Goal: Information Seeking & Learning: Learn about a topic

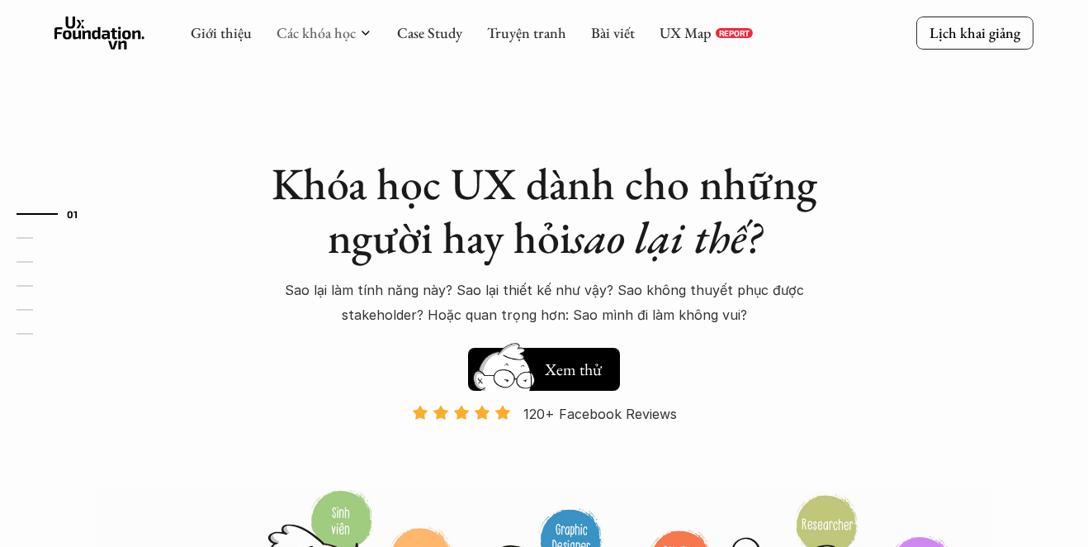
click at [313, 33] on link "Các khóa học" at bounding box center [316, 32] width 79 height 19
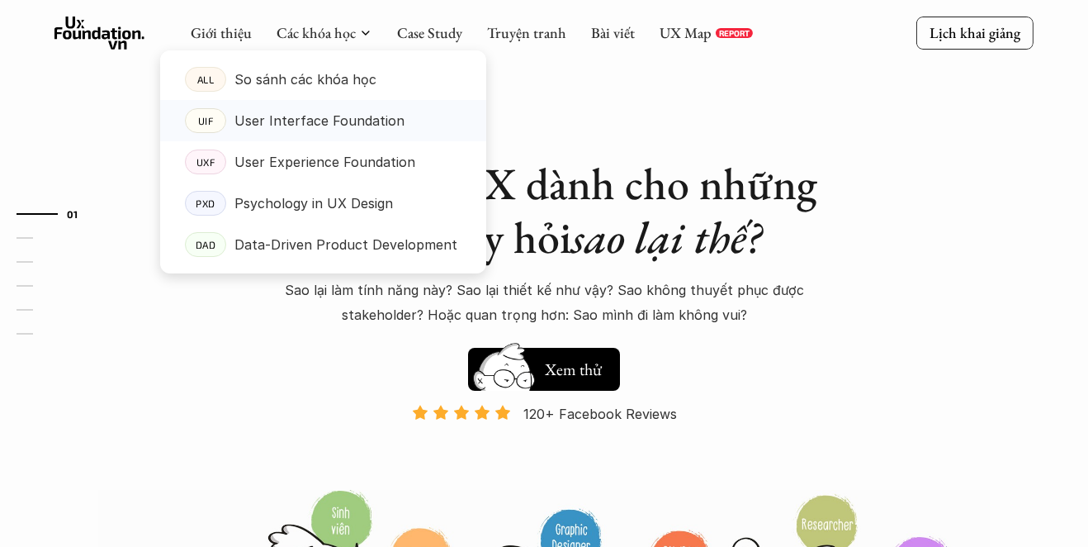
click at [320, 124] on p "User Interface Foundation" at bounding box center [319, 120] width 170 height 25
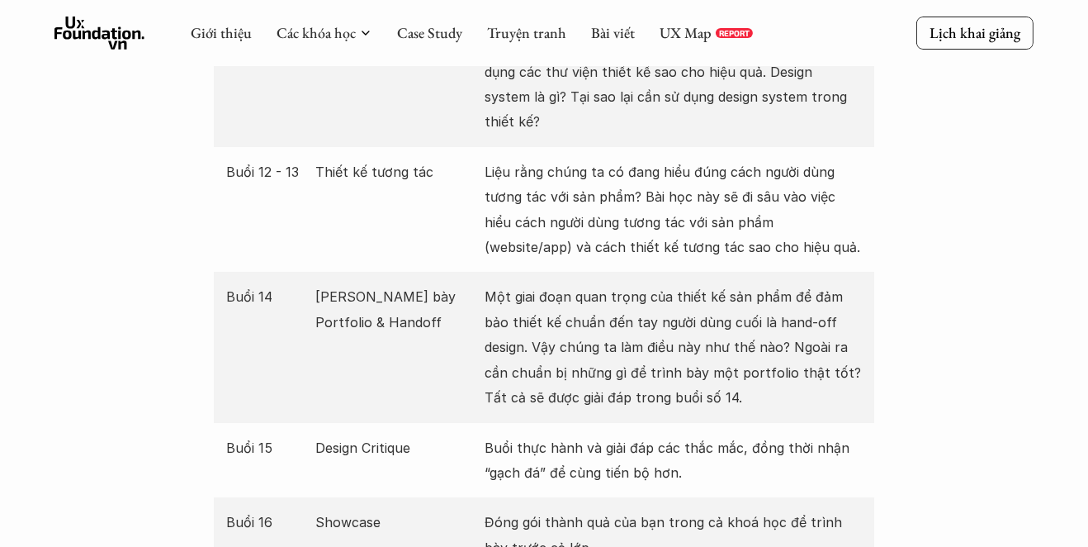
scroll to position [2907, 0]
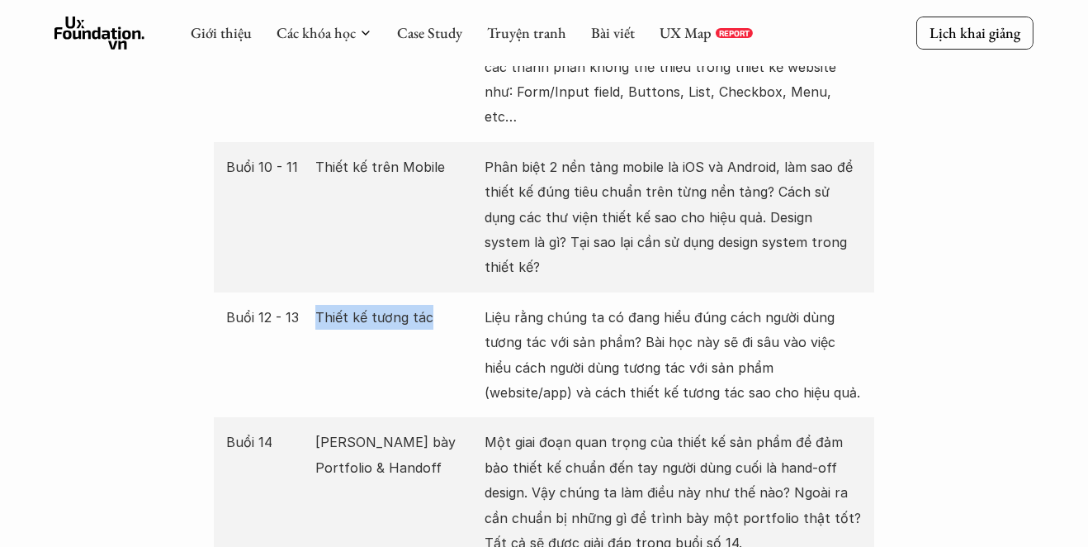
drag, startPoint x: 316, startPoint y: 240, endPoint x: 431, endPoint y: 242, distance: 114.8
click at [431, 305] on p "Thiết kế tương tác" at bounding box center [396, 317] width 162 height 25
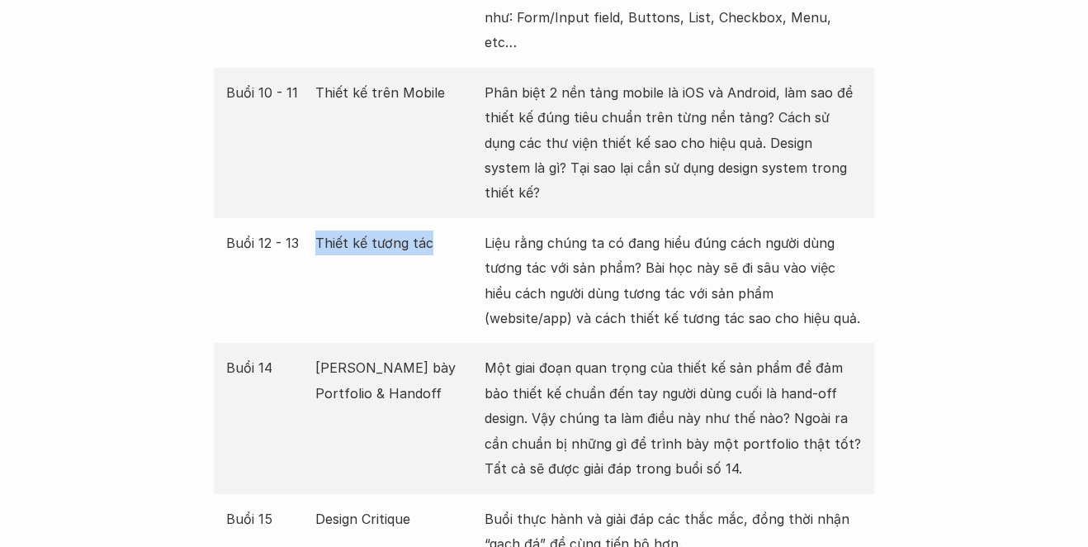
scroll to position [2998, 0]
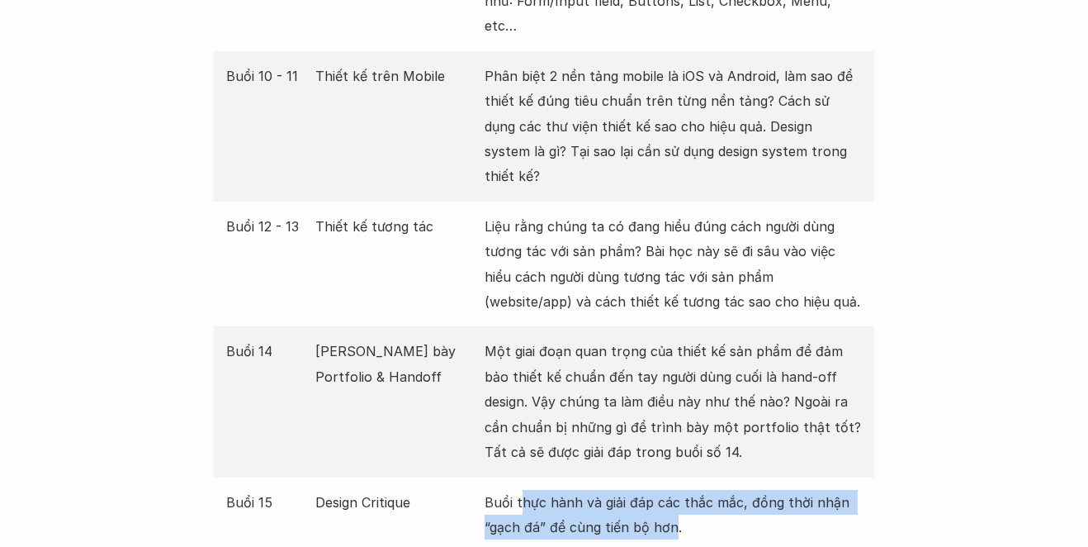
drag, startPoint x: 523, startPoint y: 425, endPoint x: 675, endPoint y: 444, distance: 153.1
click at [675, 490] on p "Buổi thực hành và giải đáp các thắc mắc, đồng thời nhận “gạch đá” để cùng tiến …" at bounding box center [673, 515] width 377 height 50
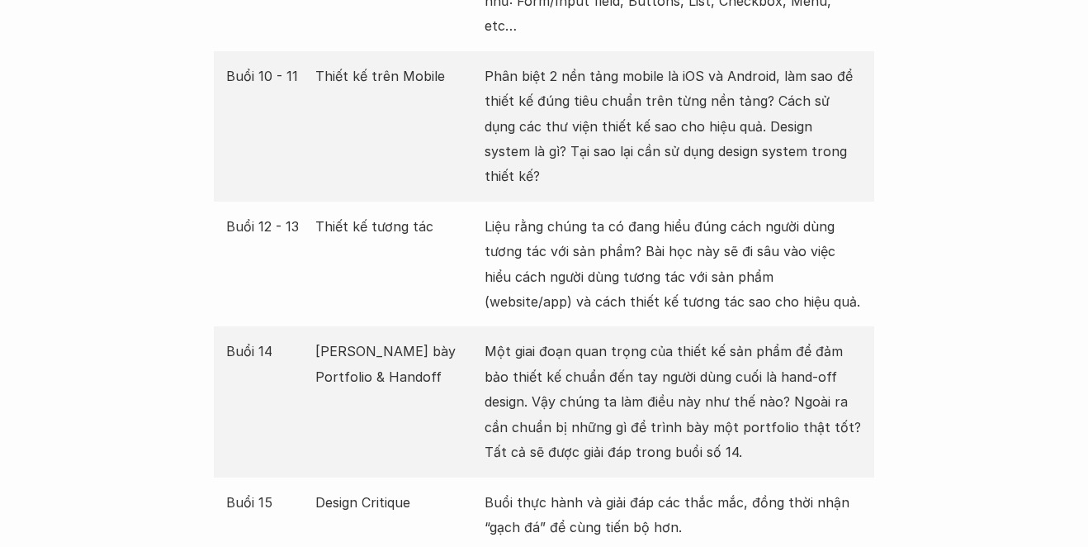
click at [685, 490] on p "Buổi thực hành và giải đáp các thắc mắc, đồng thời nhận “gạch đá” để cùng tiến …" at bounding box center [673, 515] width 377 height 50
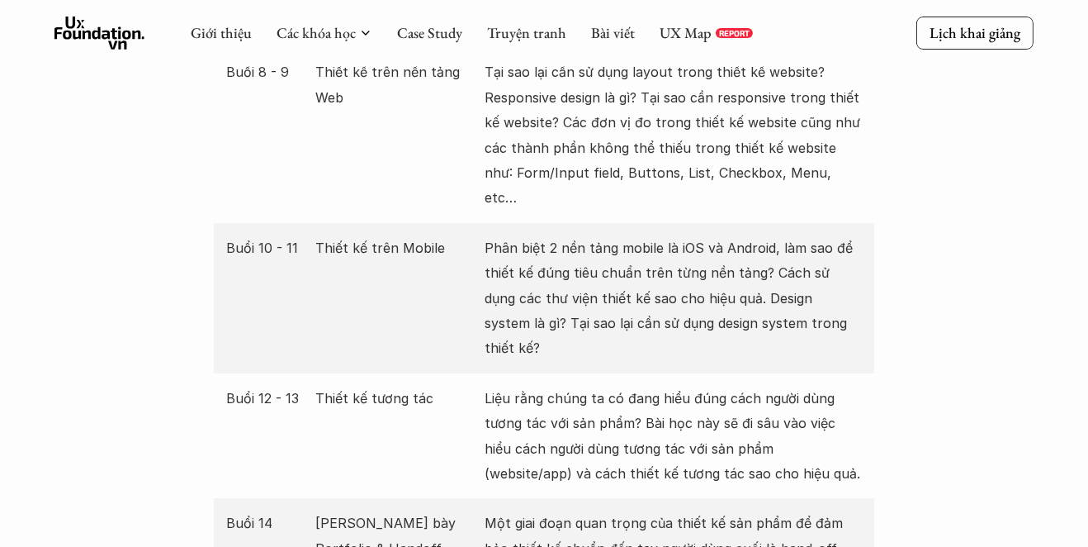
scroll to position [2821, 0]
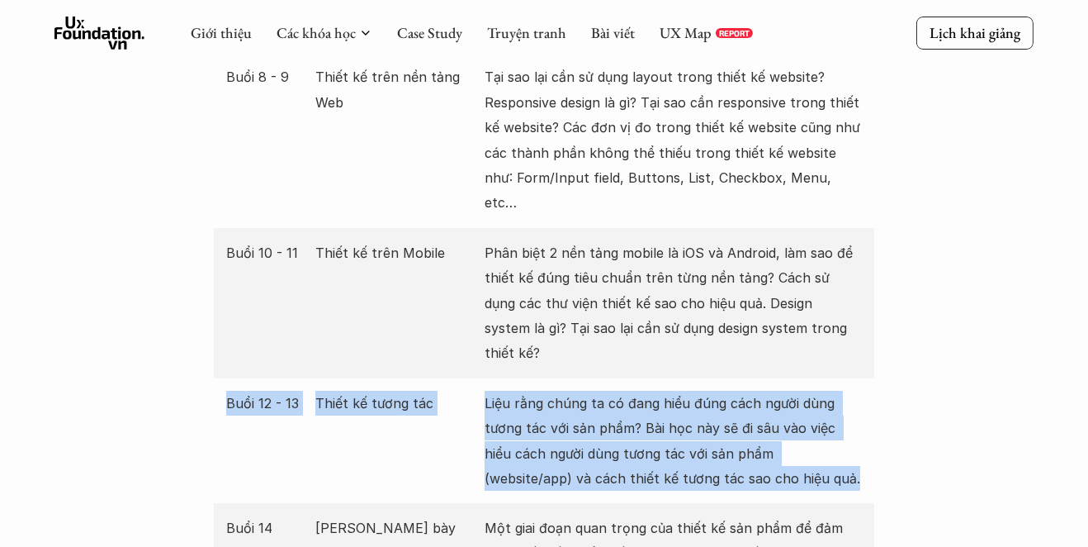
drag, startPoint x: 227, startPoint y: 327, endPoint x: 675, endPoint y: 391, distance: 452.9
click at [743, 400] on div "Buổi 12 - 13 Thiết kế tương tác Liệu rằng chúng ta có đang hiểu đúng cách người…" at bounding box center [544, 440] width 660 height 125
click at [639, 391] on p "Liệu rằng chúng ta có đang hiểu đúng cách người dùng tương tác với sản phẩm? Bà…" at bounding box center [673, 441] width 377 height 101
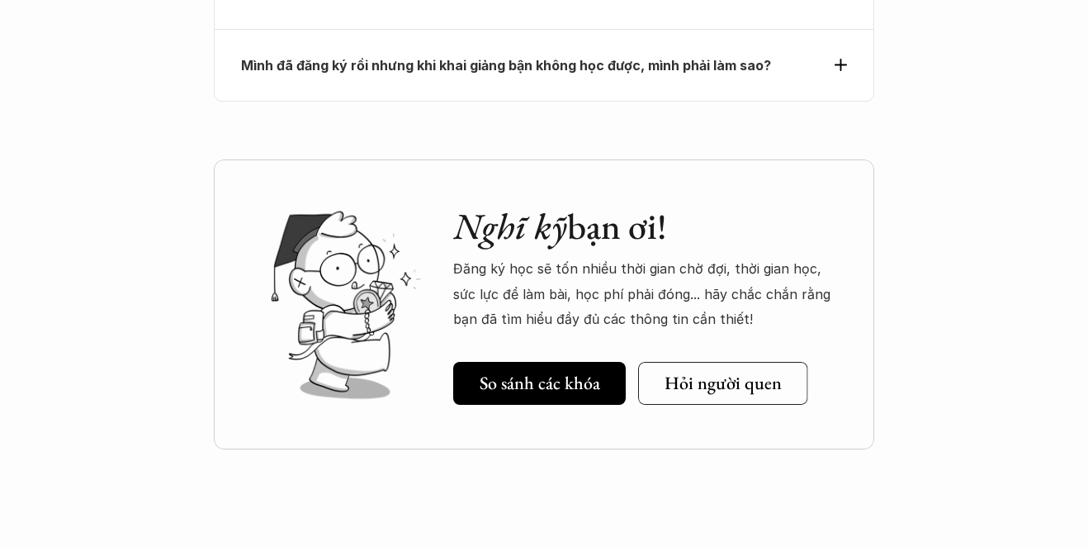
scroll to position [6057, 0]
